Goal: Information Seeking & Learning: Learn about a topic

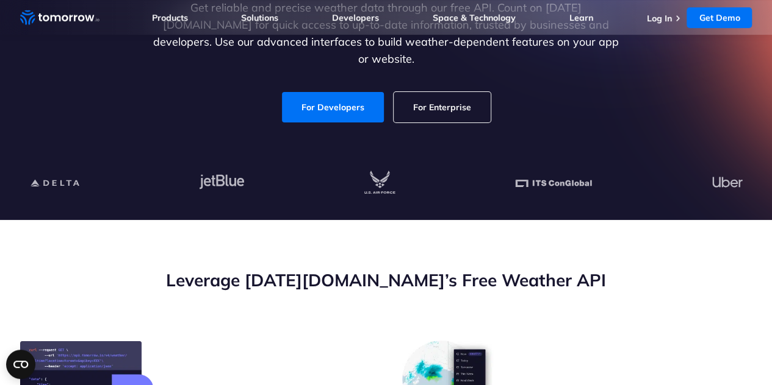
scroll to position [218, 0]
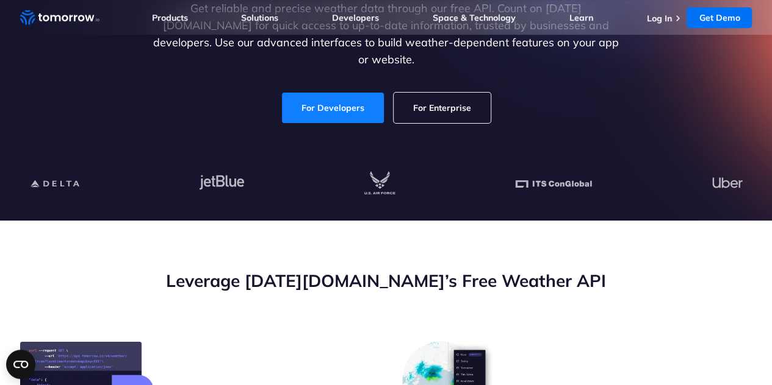
click at [340, 101] on link "For Developers" at bounding box center [333, 108] width 102 height 30
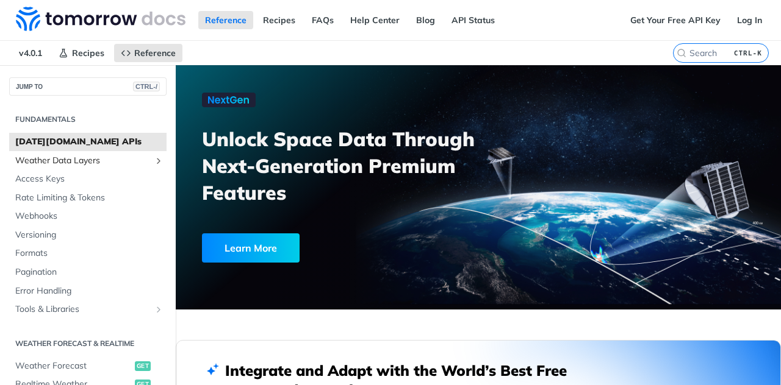
click at [62, 165] on link "Weather Data Layers" at bounding box center [87, 161] width 157 height 18
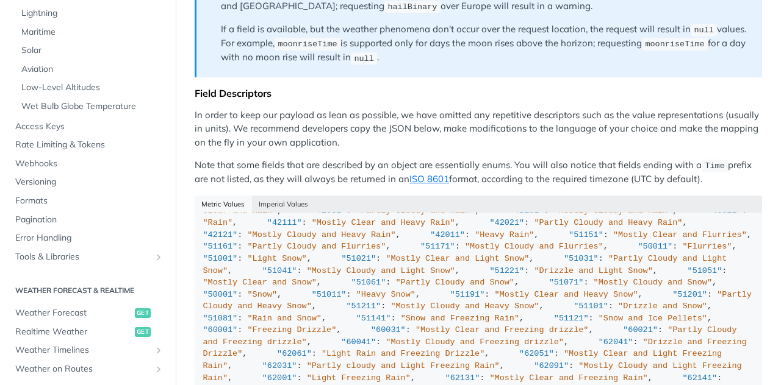
scroll to position [288, 0]
